Goal: Navigation & Orientation: Find specific page/section

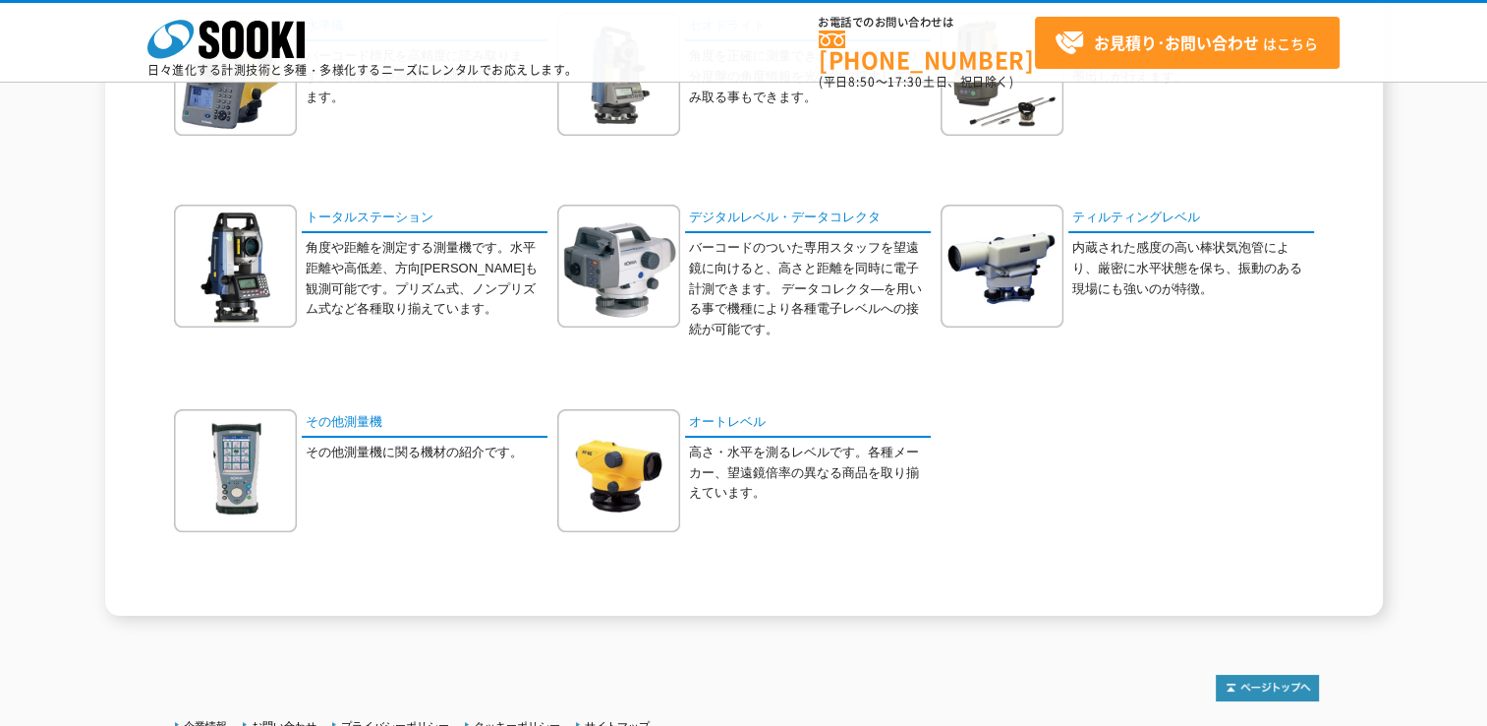
scroll to position [98, 0]
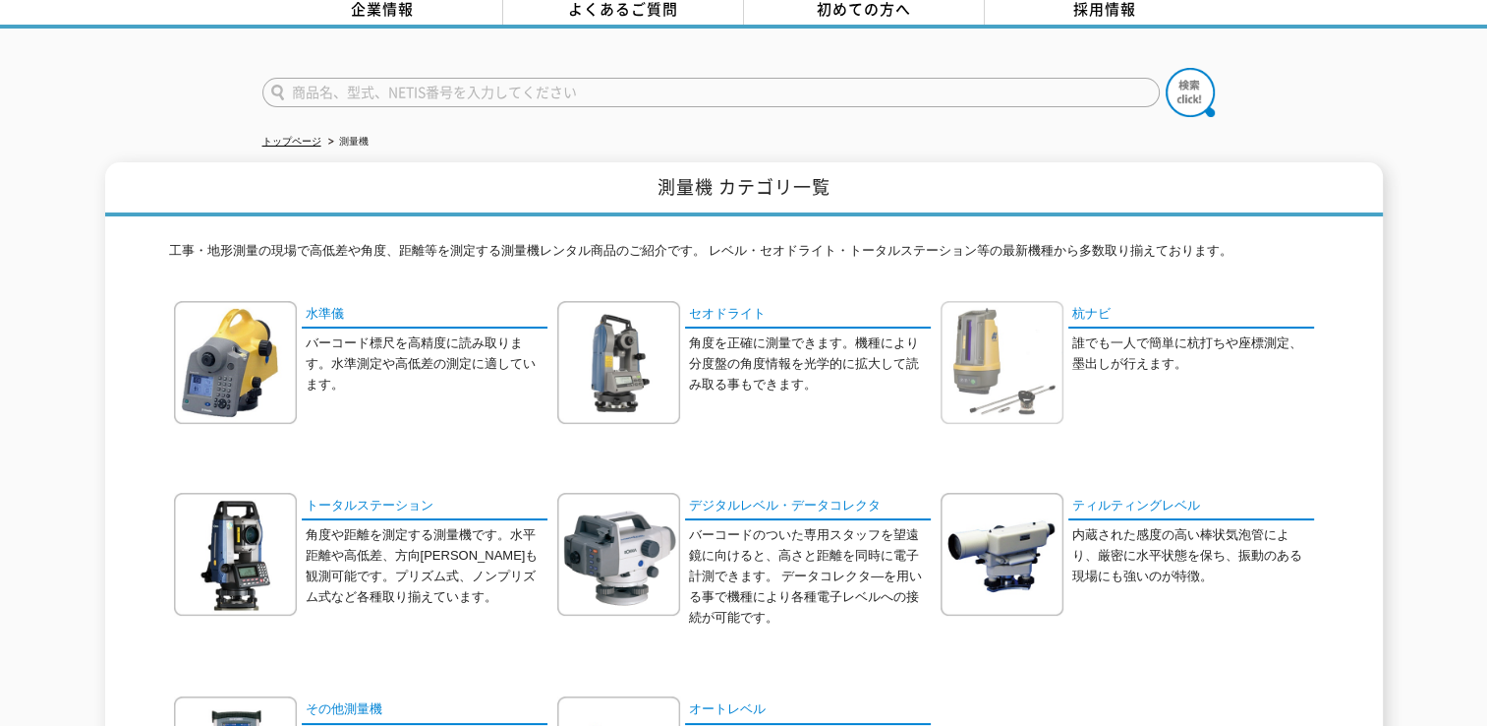
click at [966, 350] on img at bounding box center [1002, 362] width 123 height 123
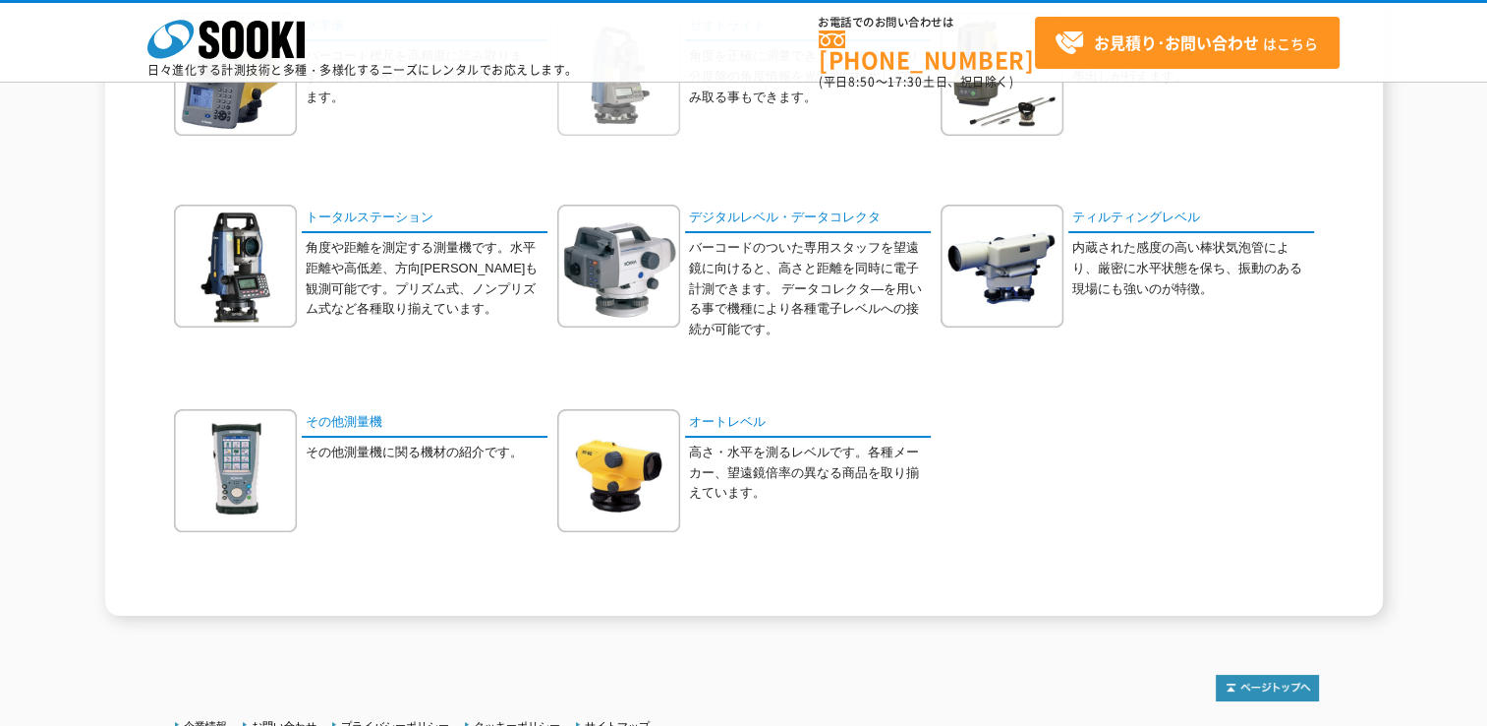
scroll to position [463, 0]
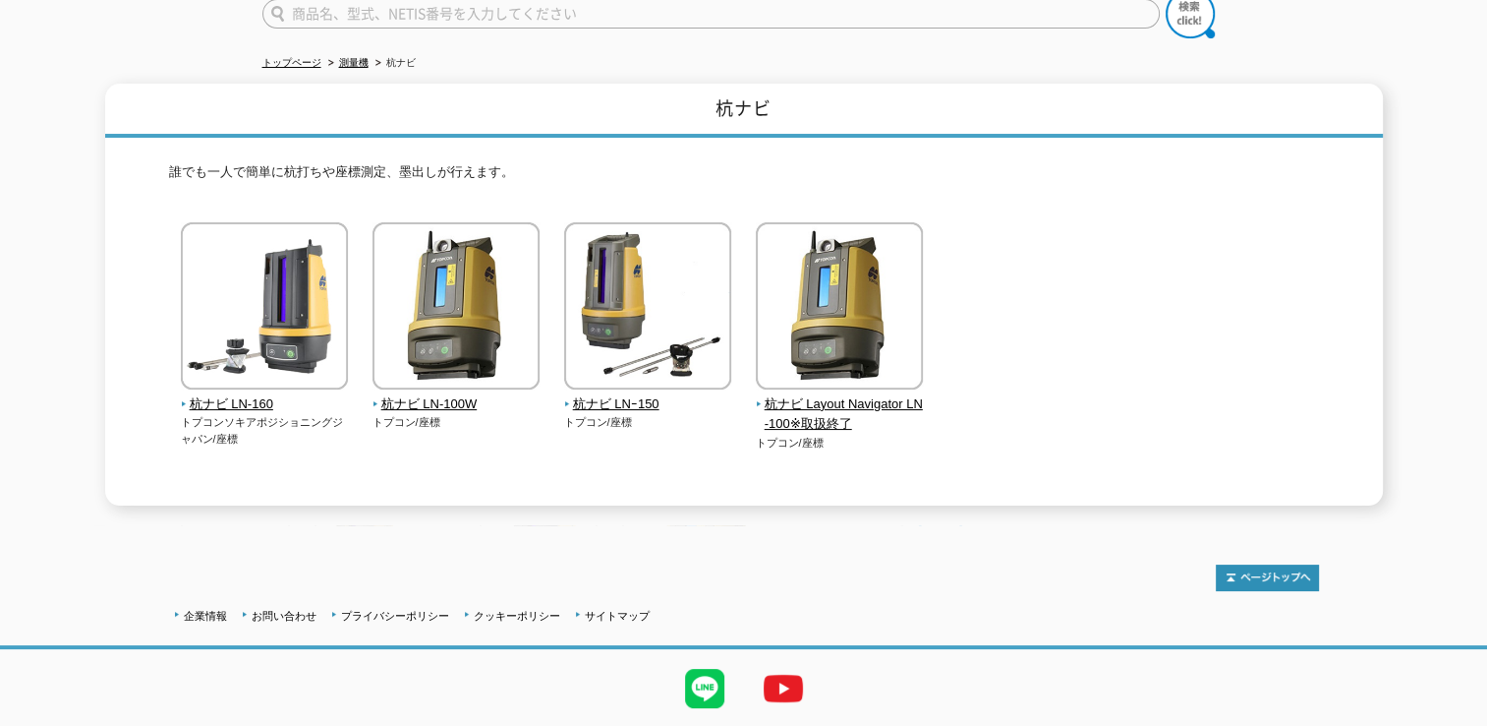
scroll to position [197, 0]
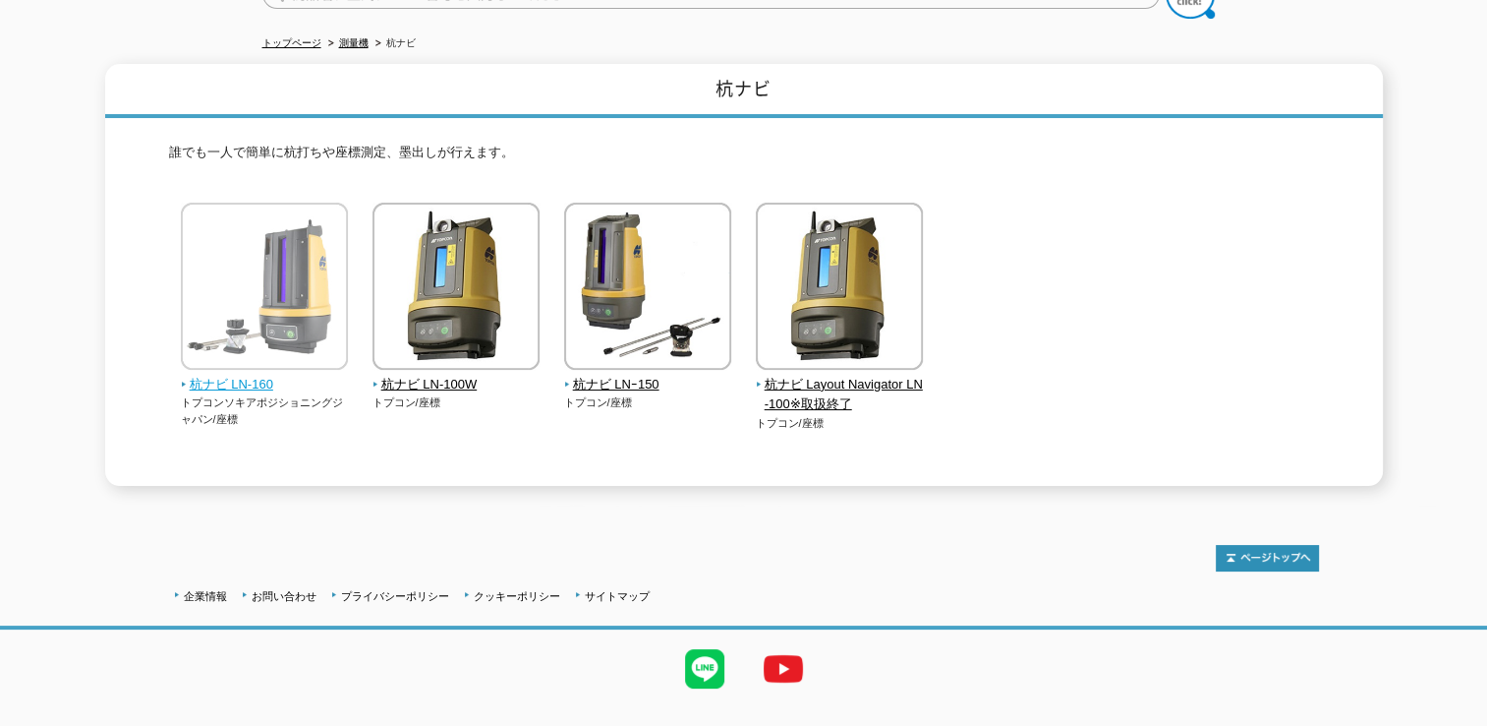
click at [309, 310] on img at bounding box center [264, 289] width 167 height 172
